Goal: Information Seeking & Learning: Find specific page/section

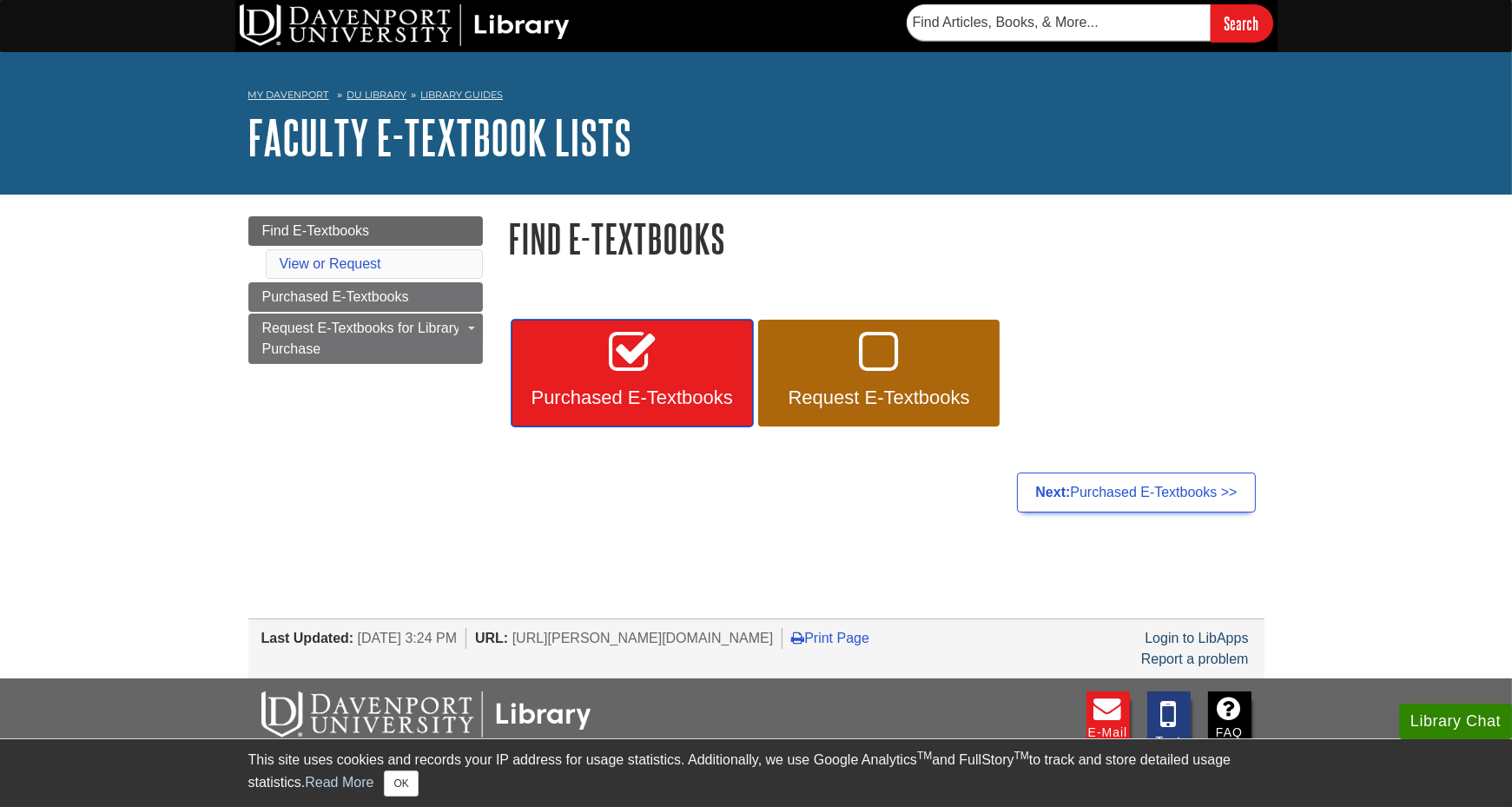
click at [640, 375] on icon at bounding box center [632, 354] width 46 height 51
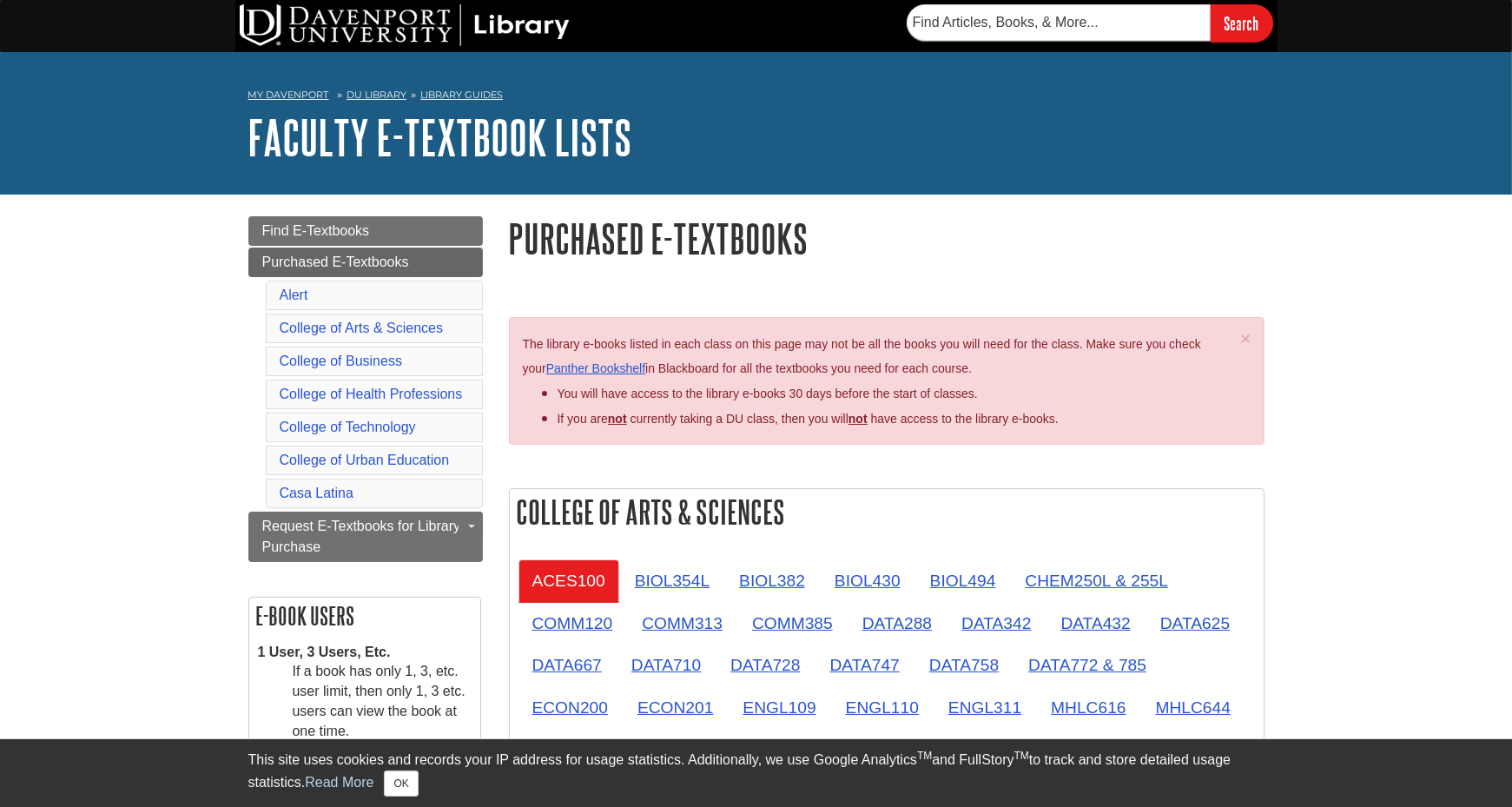
click at [417, 427] on li "College of Technology" at bounding box center [374, 427] width 217 height 30
click at [403, 426] on link "College of Technology" at bounding box center [348, 426] width 136 height 15
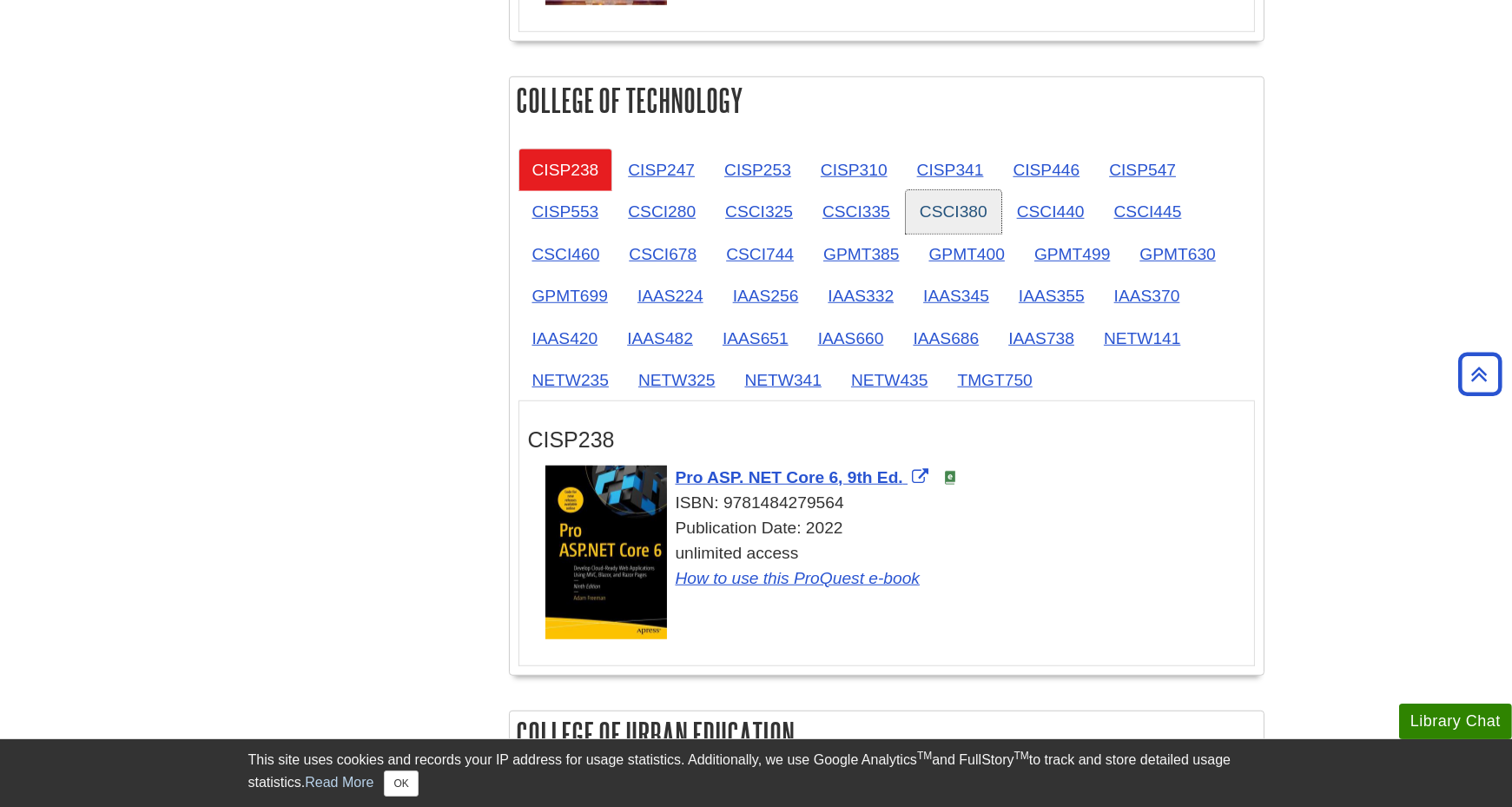
scroll to position [2238, 0]
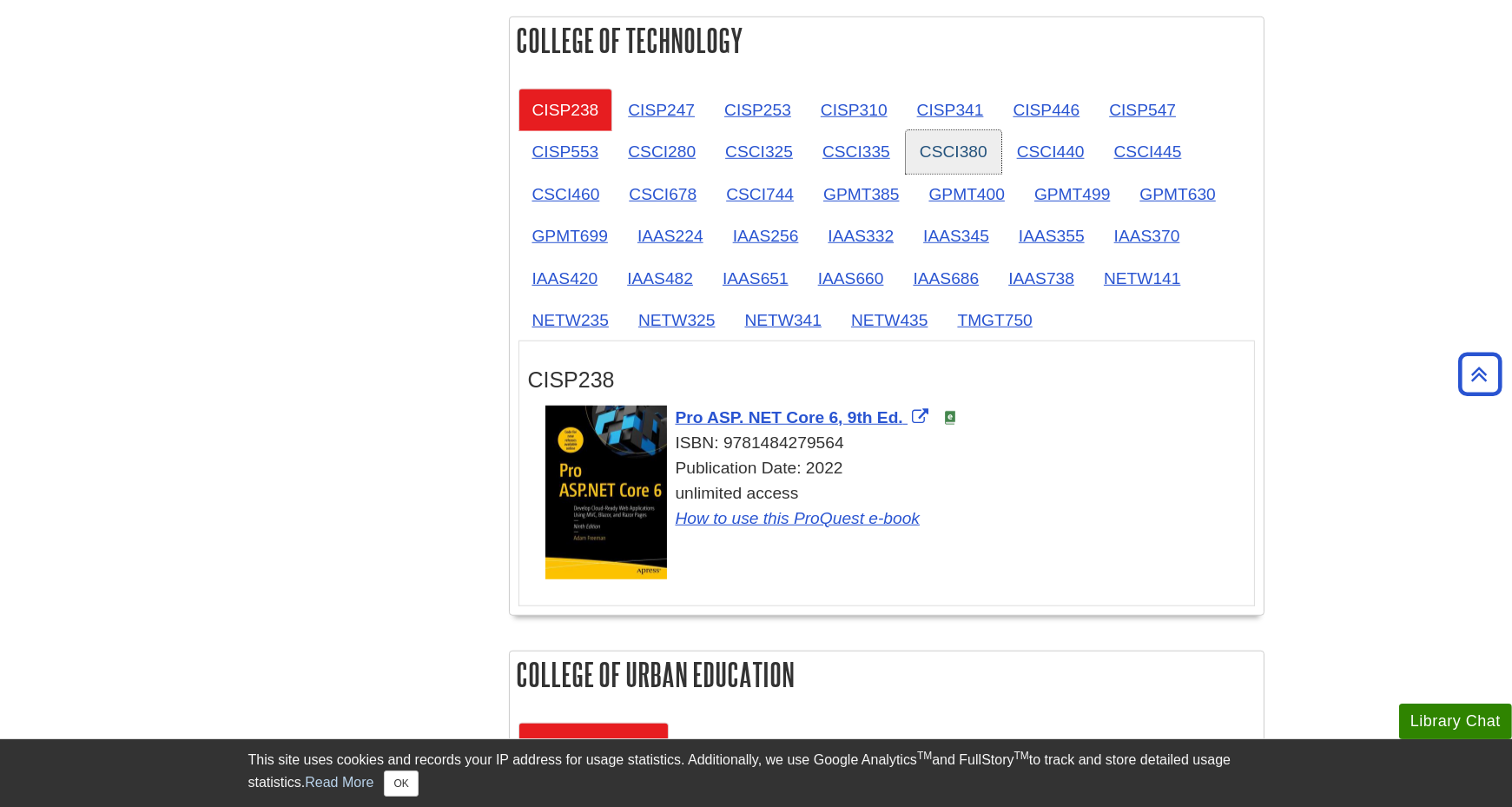
click at [939, 132] on link "CSCI380" at bounding box center [953, 151] width 95 height 43
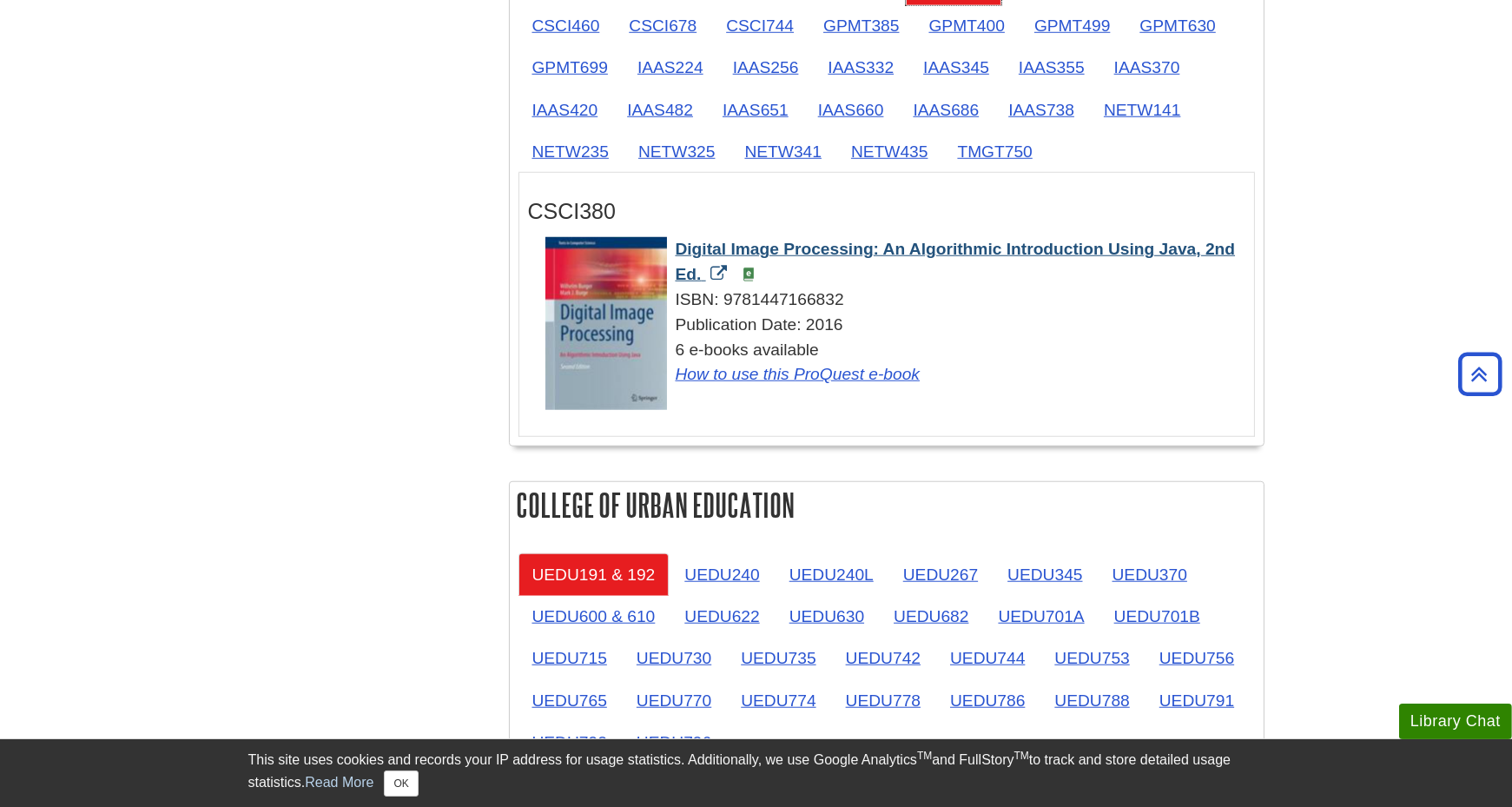
scroll to position [2412, 0]
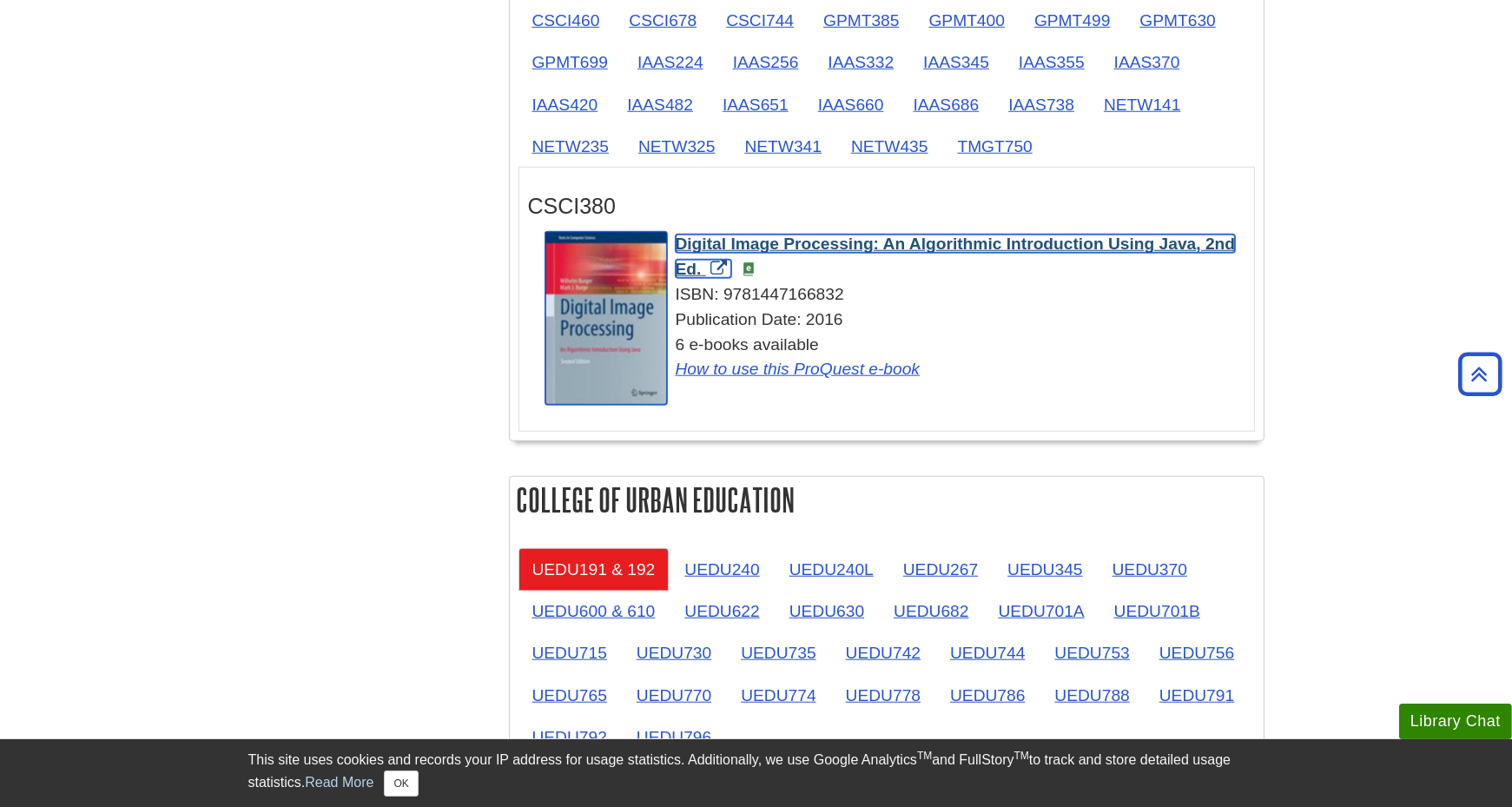
click at [823, 235] on span "Digital Image Processing: An Algorithmic Introduction Using Java, 2nd Ed." at bounding box center [956, 256] width 560 height 44
